Goal: Information Seeking & Learning: Learn about a topic

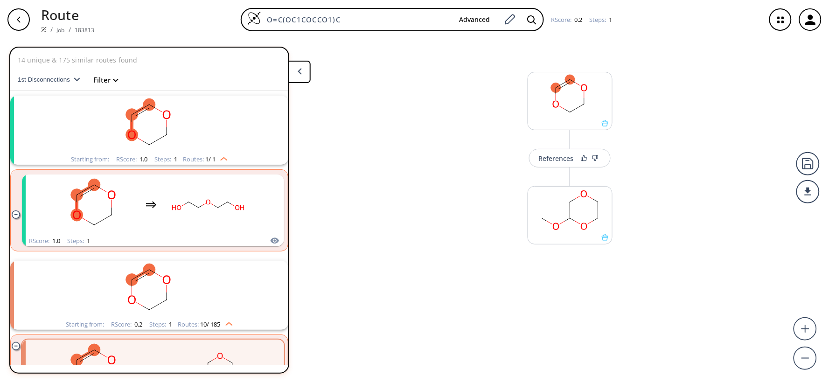
scroll to position [104, 0]
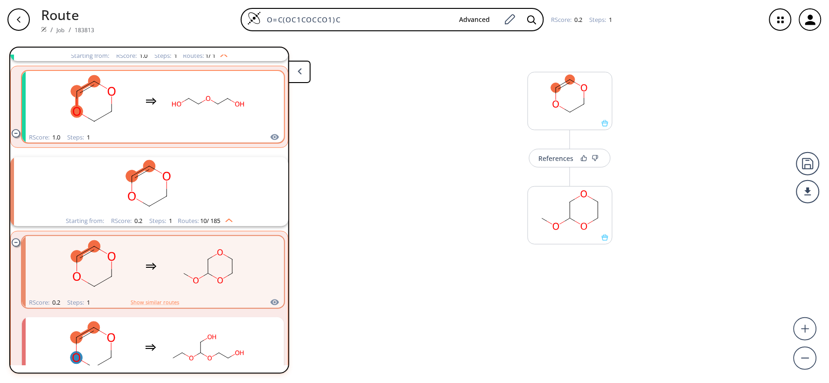
drag, startPoint x: 145, startPoint y: 57, endPoint x: 151, endPoint y: 77, distance: 20.5
click at [145, 58] on li "Starting from: RScore : 1.0 Steps : 1 Routes: 1 / 1 RScore : 1.0 Steps : 1" at bounding box center [149, 69] width 278 height 165
click at [153, 78] on div "clusters" at bounding box center [151, 101] width 198 height 61
type input "C1COC=CO1"
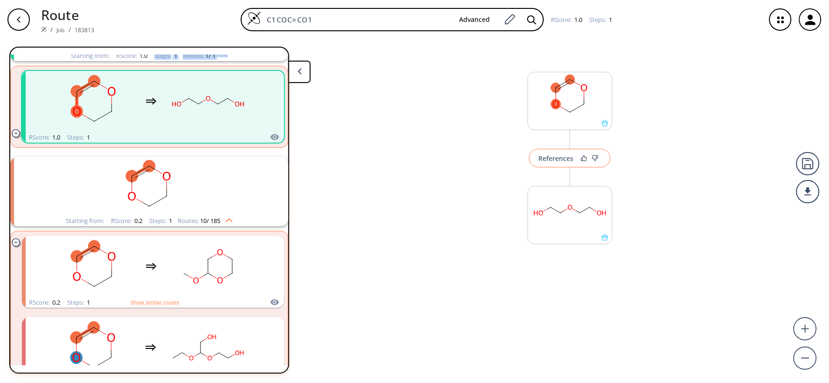
click at [555, 161] on div "References" at bounding box center [556, 158] width 35 height 6
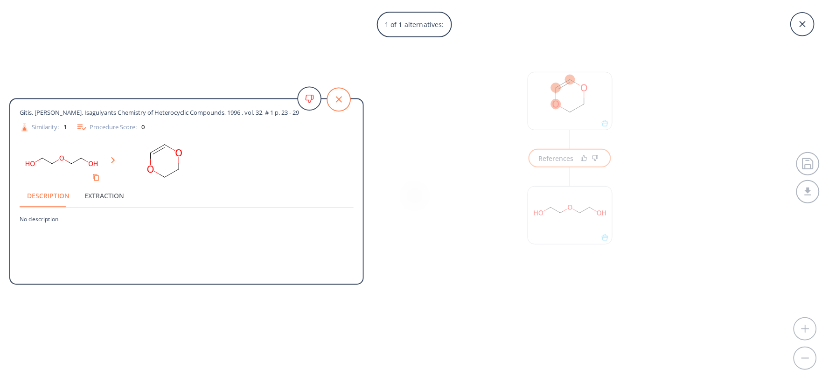
click at [337, 105] on icon at bounding box center [338, 99] width 23 height 23
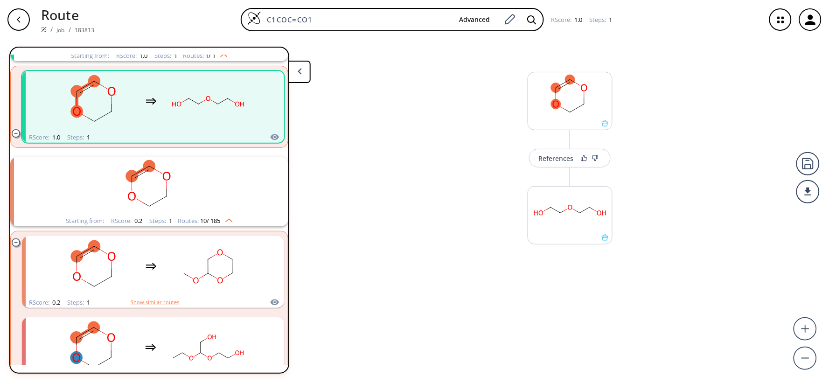
click at [170, 179] on rect "clusters" at bounding box center [149, 186] width 243 height 58
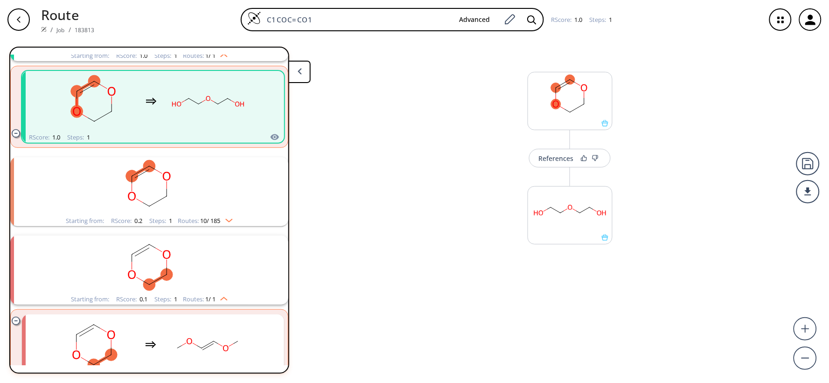
click at [148, 265] on rect "clusters" at bounding box center [149, 265] width 243 height 58
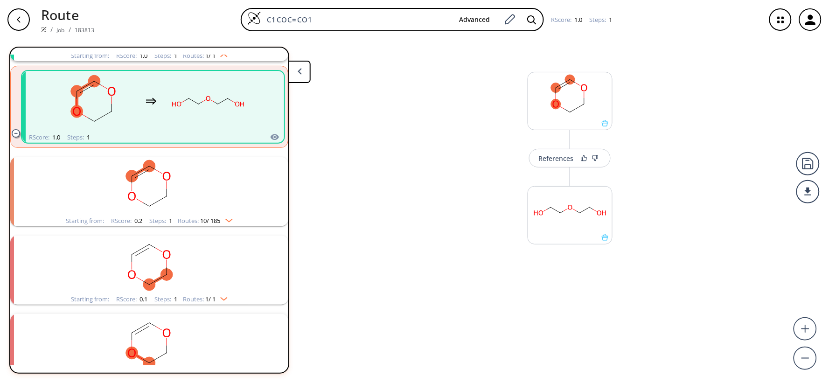
click at [146, 260] on rect "clusters" at bounding box center [149, 265] width 243 height 58
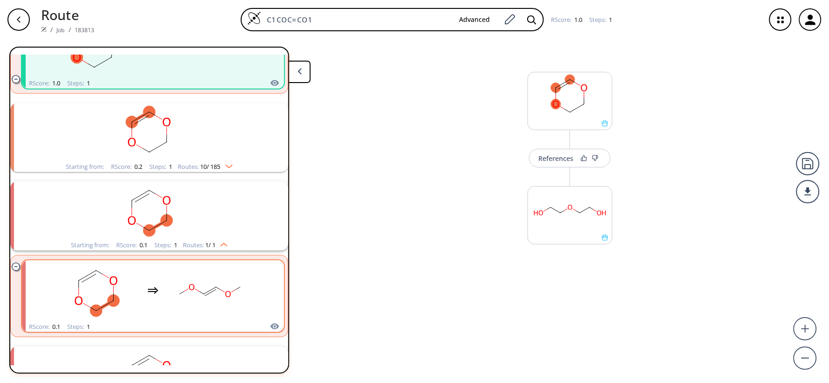
scroll to position [207, 0]
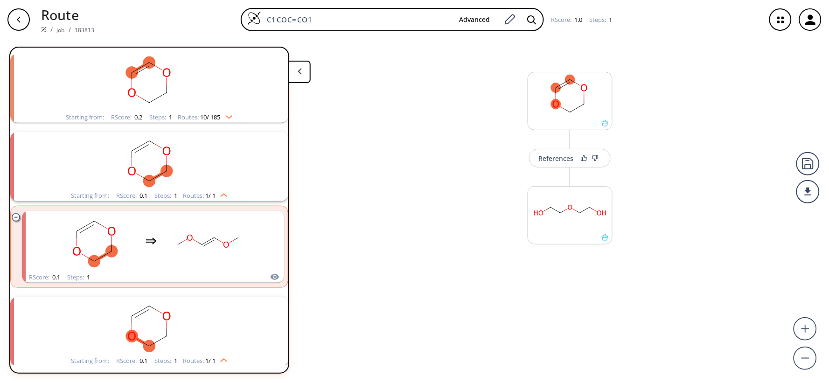
click at [127, 147] on ellipse "clusters" at bounding box center [132, 151] width 12 height 12
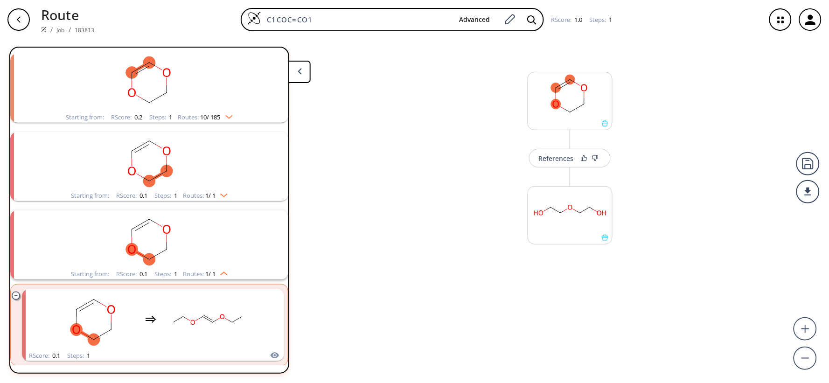
click at [138, 61] on icon "clusters" at bounding box center [140, 67] width 19 height 13
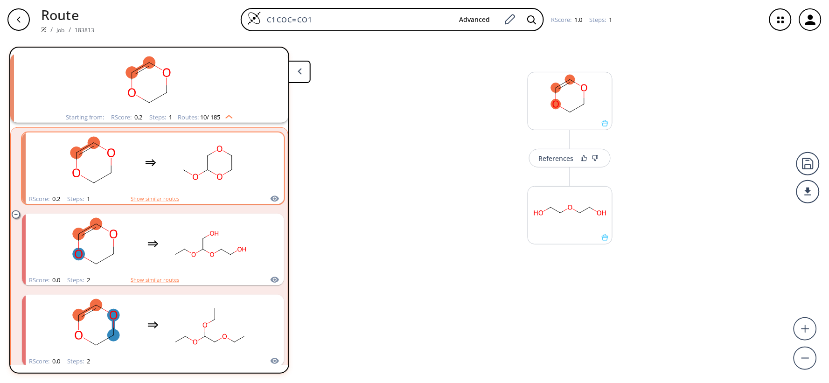
click at [146, 157] on icon "clusters" at bounding box center [150, 162] width 11 height 11
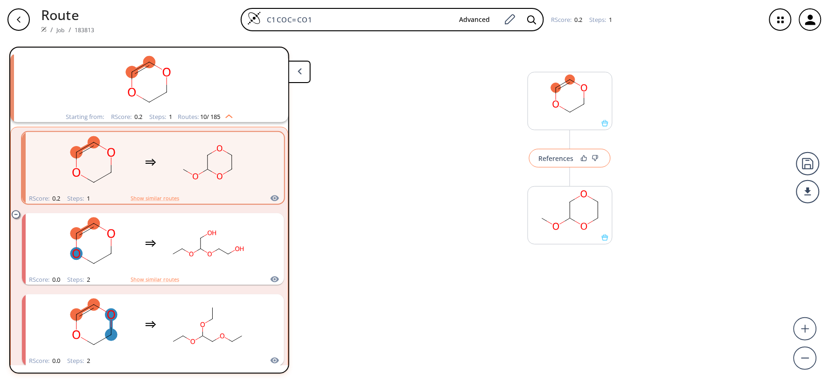
click at [565, 166] on button "References" at bounding box center [570, 158] width 82 height 19
